Goal: Task Accomplishment & Management: Manage account settings

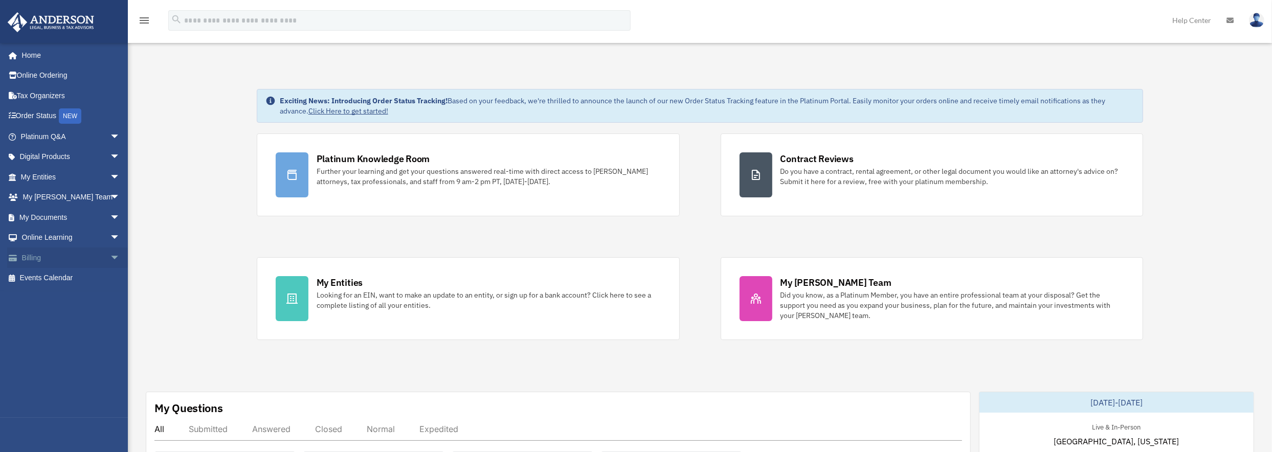
click at [49, 254] on link "Billing arrow_drop_down" at bounding box center [71, 257] width 128 height 20
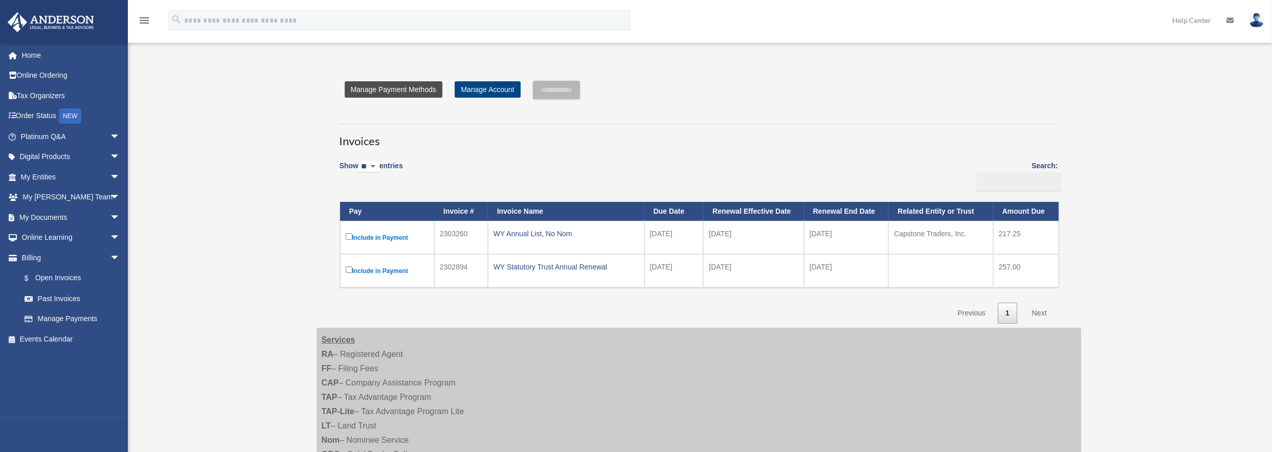
click at [404, 93] on link "Manage Payment Methods" at bounding box center [394, 89] width 98 height 16
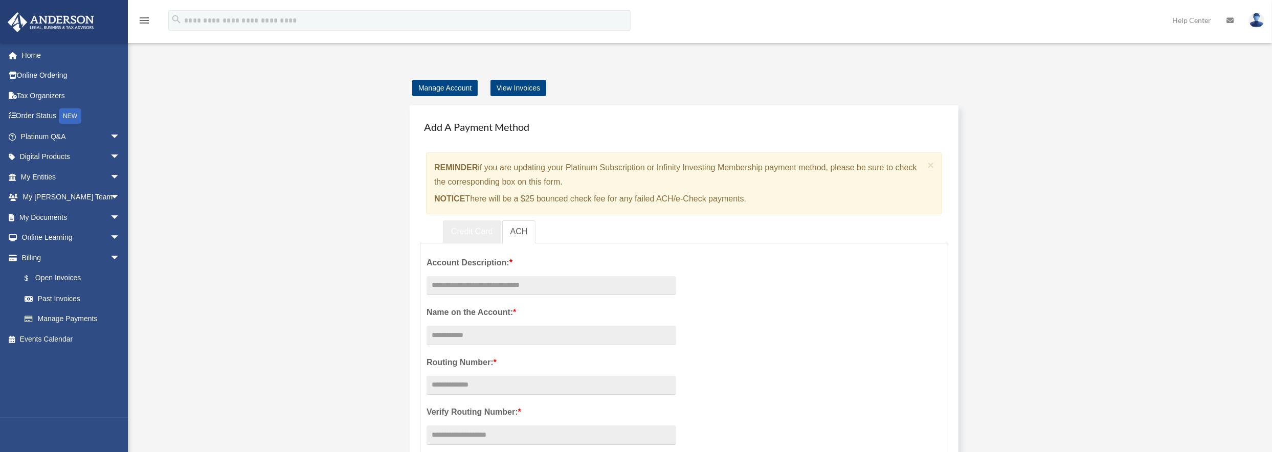
click at [472, 231] on link "Credit Card" at bounding box center [472, 231] width 58 height 23
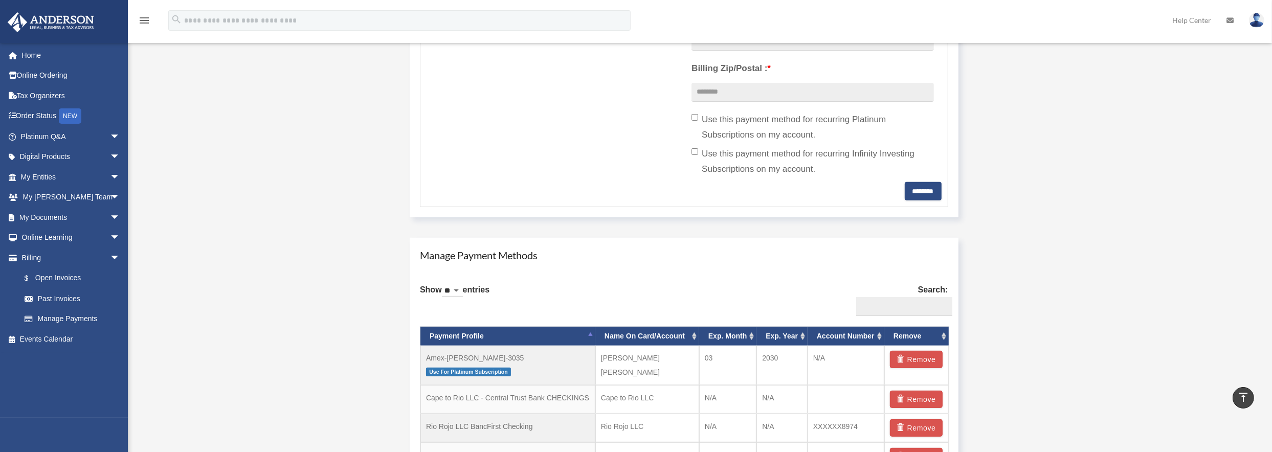
scroll to position [511, 0]
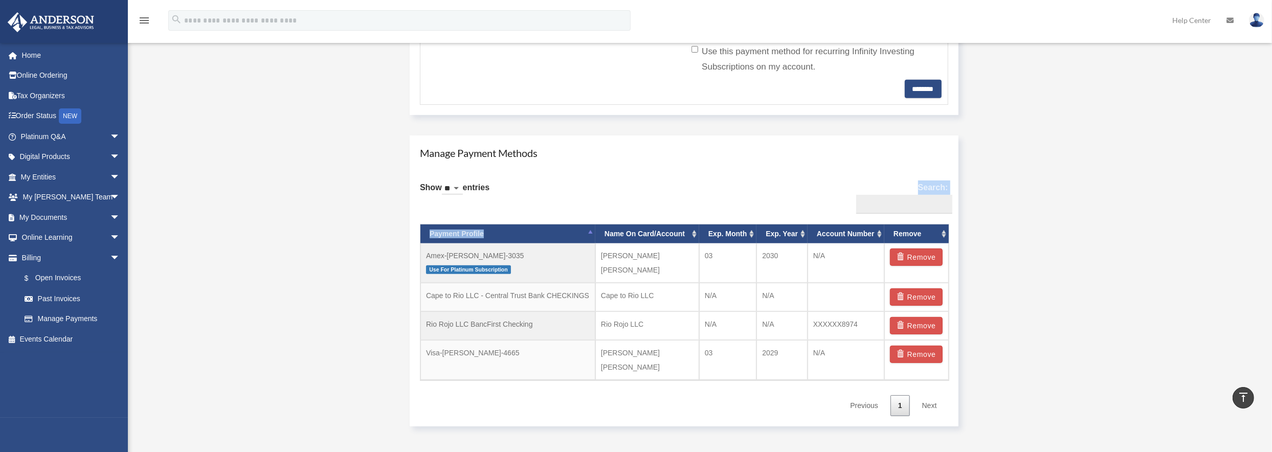
drag, startPoint x: 419, startPoint y: 209, endPoint x: 562, endPoint y: 232, distance: 144.6
click at [562, 232] on div "Manage Payment Methods Show ** ** ** *** entries Search: Payment Profile Name O…" at bounding box center [684, 281] width 549 height 291
click at [331, 221] on div "Manage Account View Invoices Add A Payment Method × REMINDER if you are updatin…" at bounding box center [699, 2] width 780 height 867
